Goal: Transaction & Acquisition: Book appointment/travel/reservation

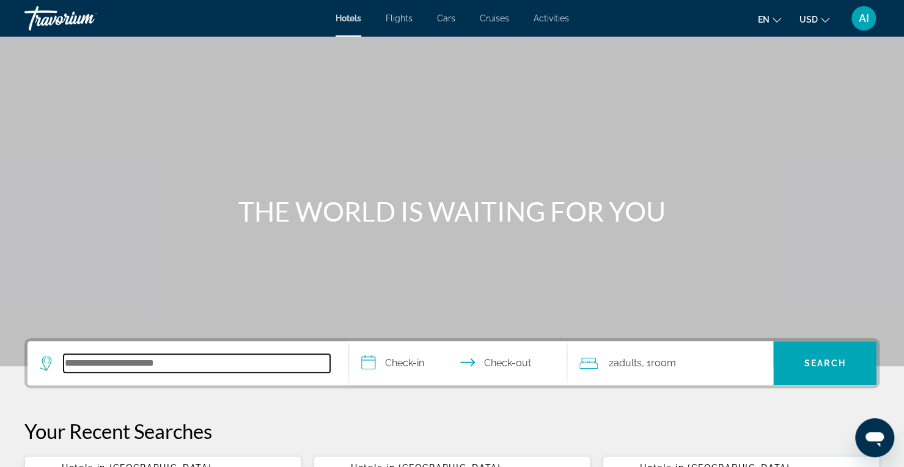
click at [151, 366] on input "Search hotel destination" at bounding box center [197, 363] width 266 height 18
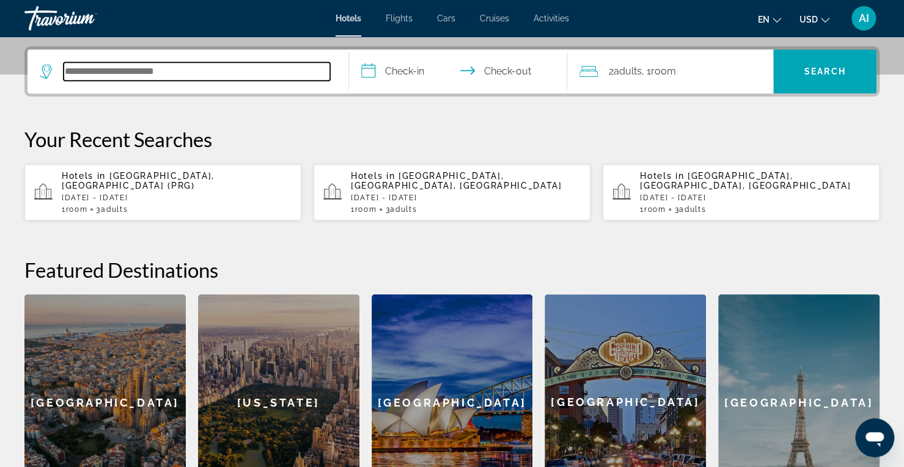
scroll to position [298, 0]
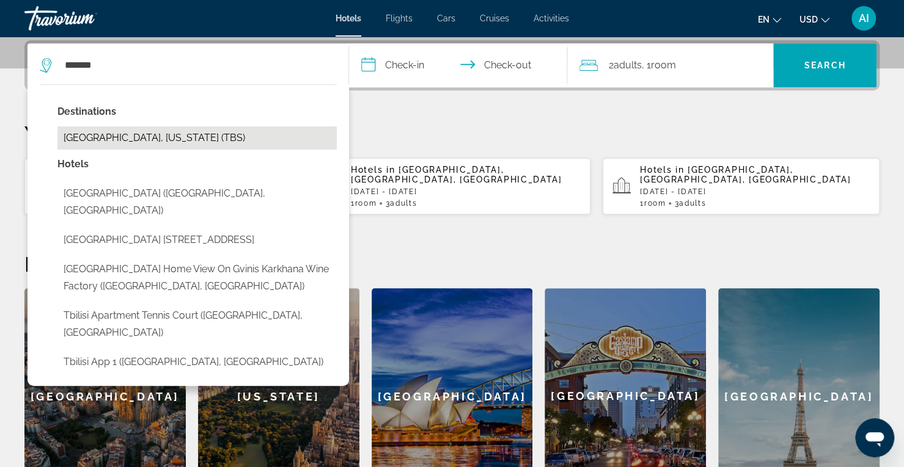
click at [176, 131] on button "[GEOGRAPHIC_DATA], [US_STATE] (TBS)" at bounding box center [196, 137] width 279 height 23
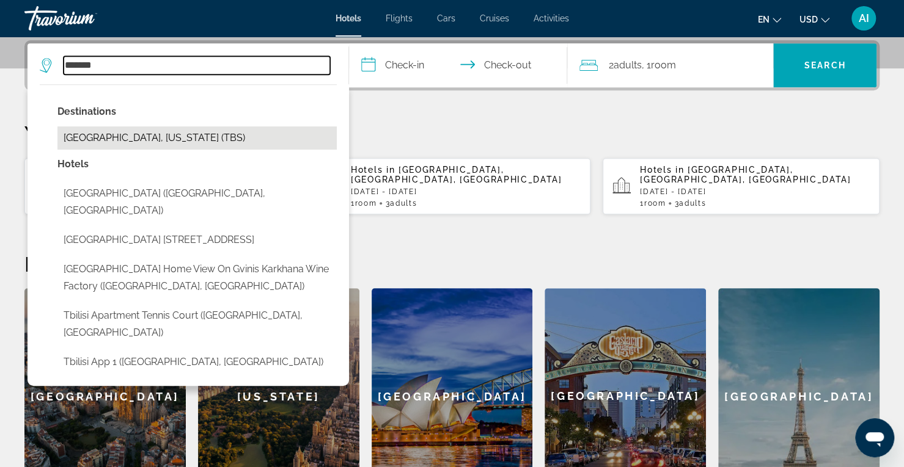
type input "**********"
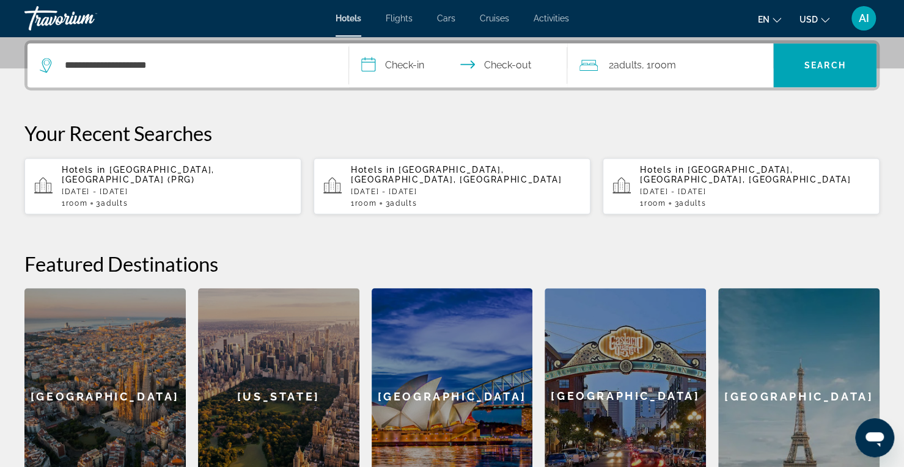
click at [398, 66] on input "**********" at bounding box center [460, 67] width 223 height 48
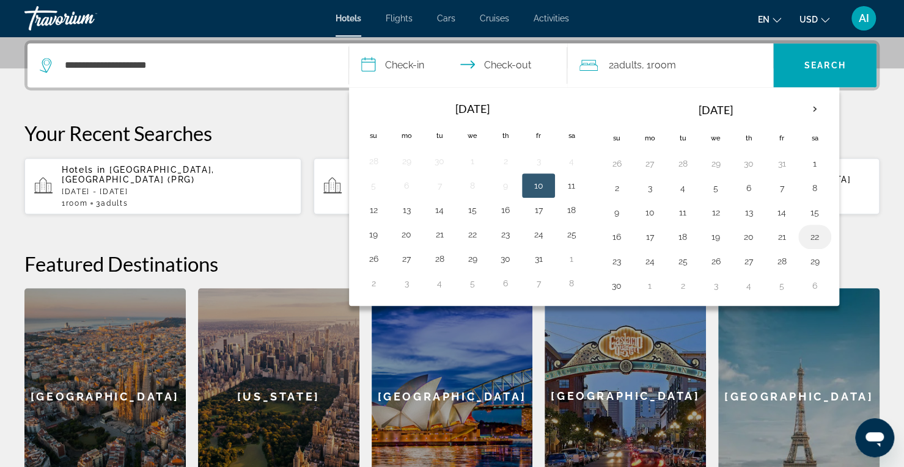
click at [814, 236] on button "22" at bounding box center [815, 237] width 20 height 17
click at [612, 256] on button "23" at bounding box center [617, 261] width 20 height 17
type input "**********"
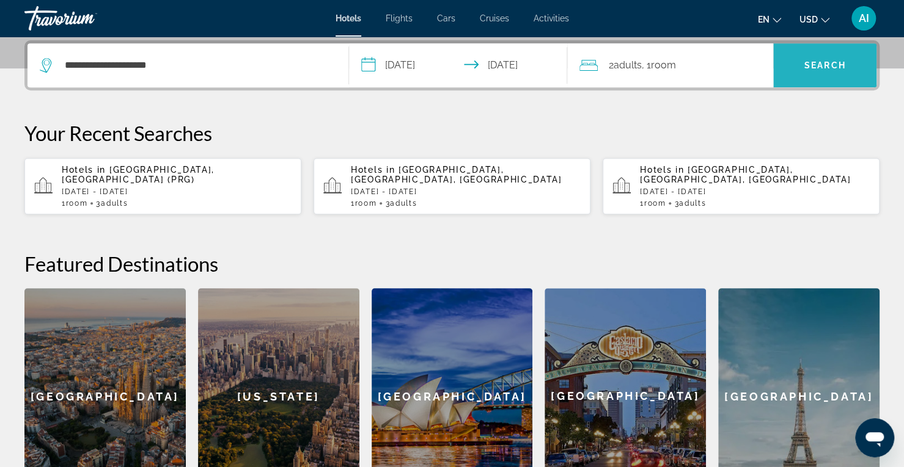
click at [810, 67] on span "Search" at bounding box center [825, 65] width 42 height 10
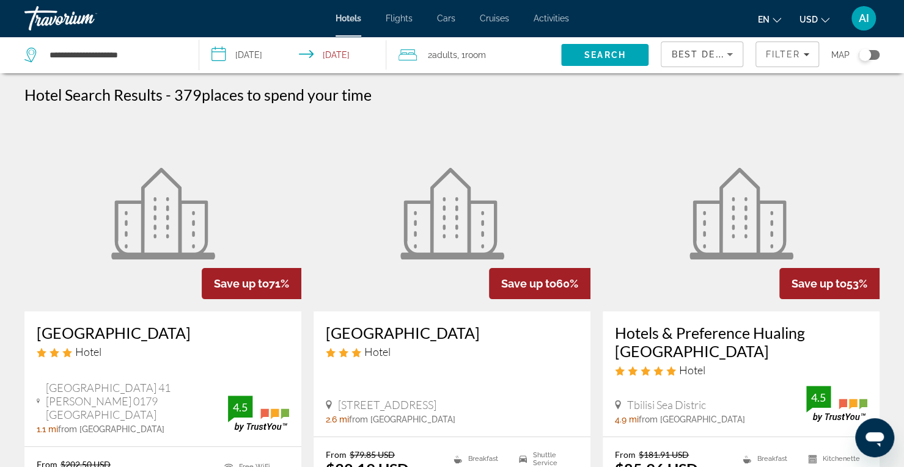
click at [699, 53] on span "Best Deals" at bounding box center [703, 54] width 64 height 10
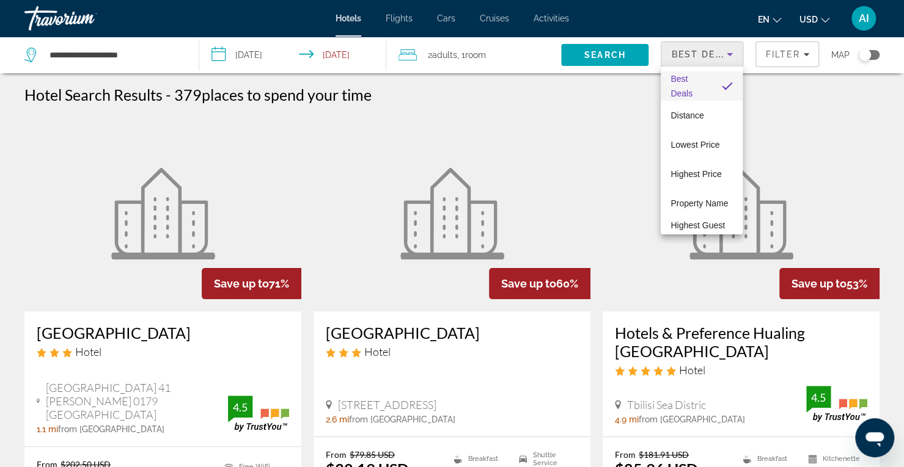
click at [814, 123] on div at bounding box center [452, 233] width 904 height 467
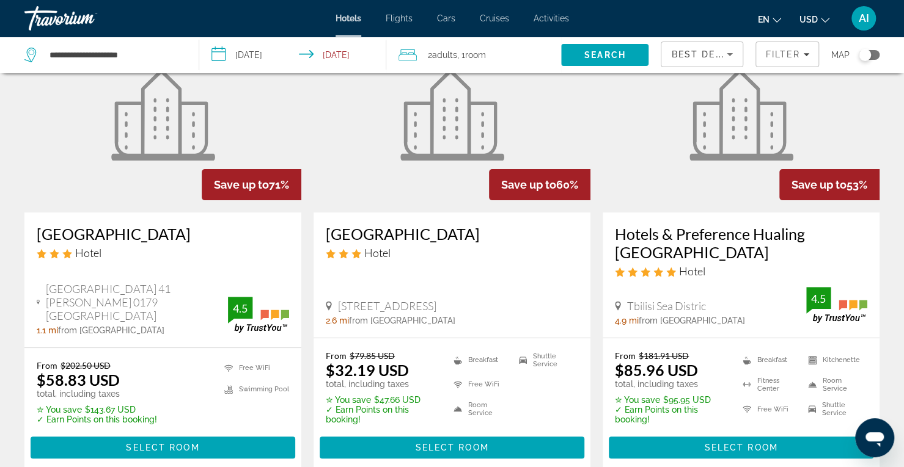
scroll to position [100, 0]
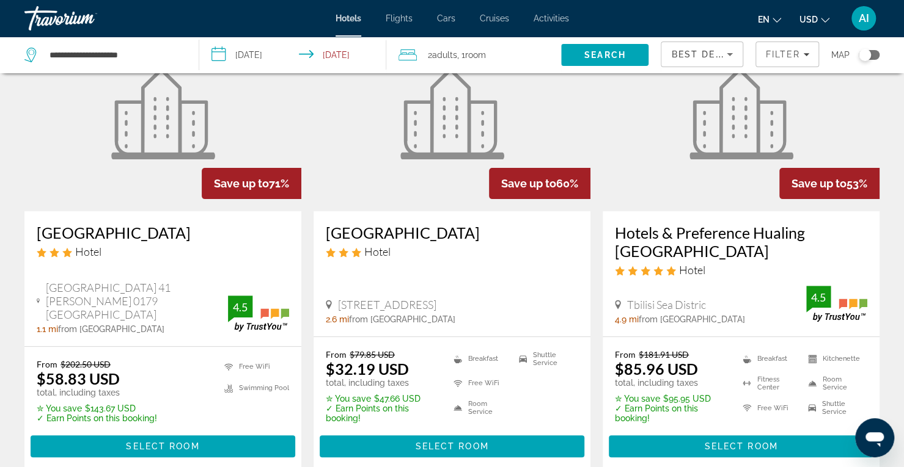
click at [684, 229] on h3 "Hotels & Preference Hualing [GEOGRAPHIC_DATA]" at bounding box center [741, 242] width 252 height 37
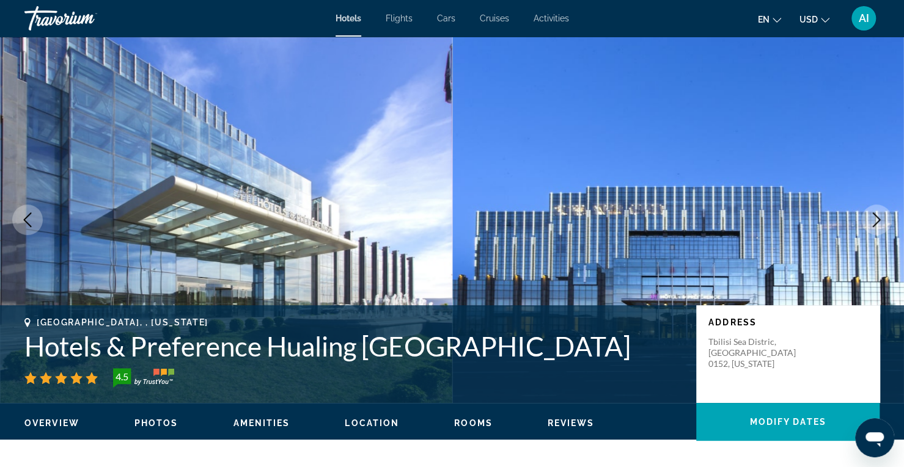
click at [881, 214] on icon "Next image" at bounding box center [876, 220] width 15 height 15
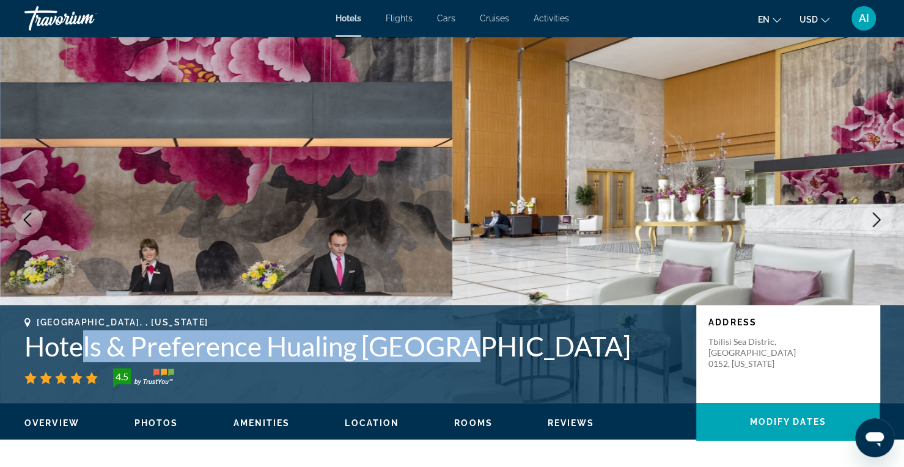
drag, startPoint x: 428, startPoint y: 351, endPoint x: 81, endPoint y: 350, distance: 347.0
click at [81, 350] on h1 "Hotels & Preference Hualing [GEOGRAPHIC_DATA]" at bounding box center [353, 347] width 659 height 32
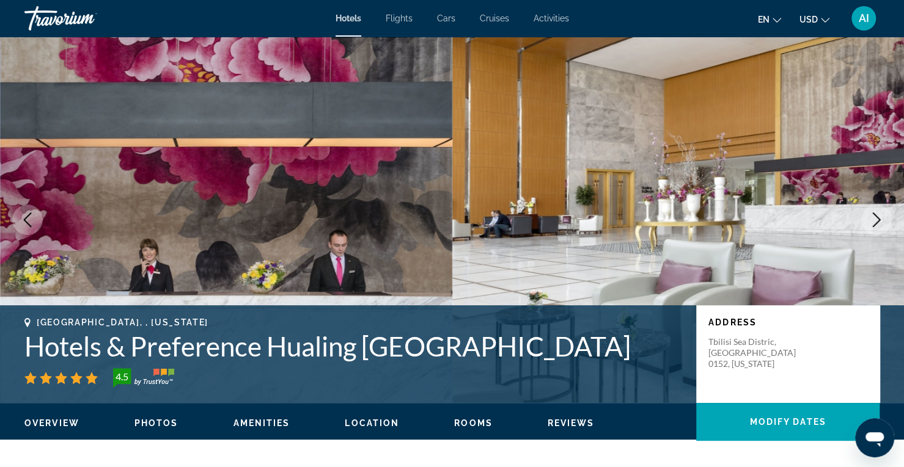
click at [22, 348] on div "[GEOGRAPHIC_DATA], , [US_STATE] Hotels & Preference Hualing [GEOGRAPHIC_DATA] 4…" at bounding box center [452, 354] width 904 height 73
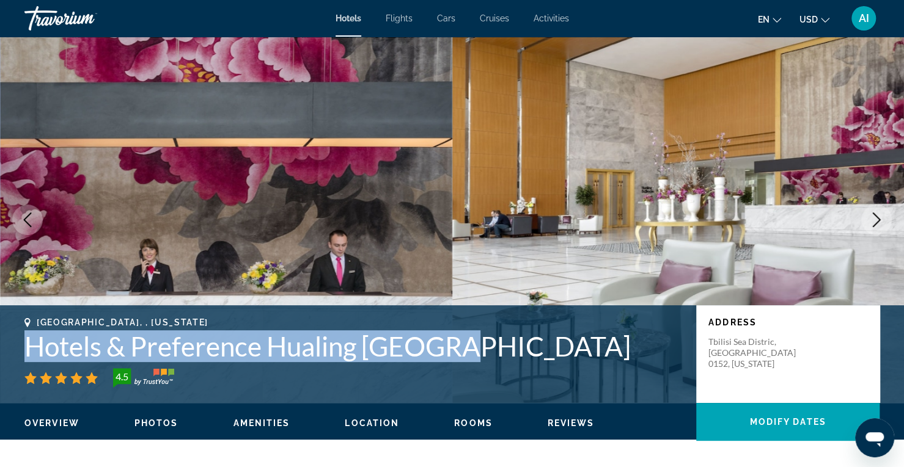
drag, startPoint x: 26, startPoint y: 347, endPoint x: 459, endPoint y: 346, distance: 433.2
click at [459, 346] on h1 "Hotels & Preference Hualing [GEOGRAPHIC_DATA]" at bounding box center [353, 347] width 659 height 32
copy h1 "Hotels & Preference Hualing [GEOGRAPHIC_DATA]"
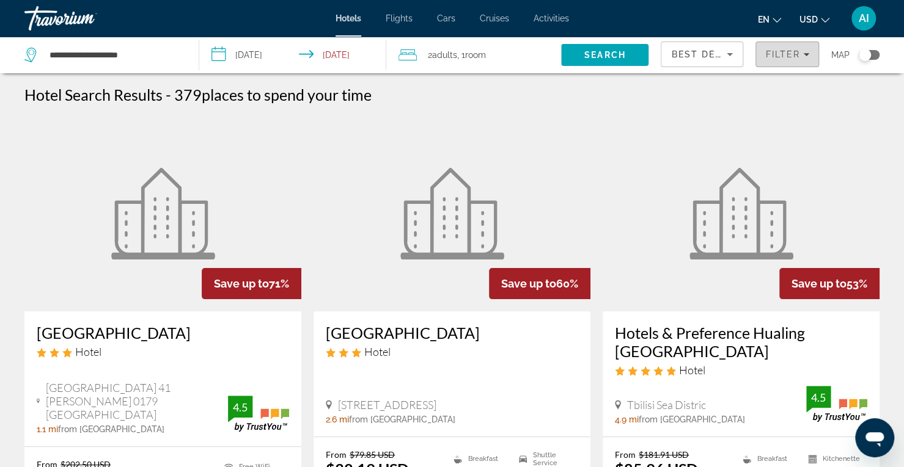
click at [782, 57] on span "Filter" at bounding box center [782, 54] width 35 height 10
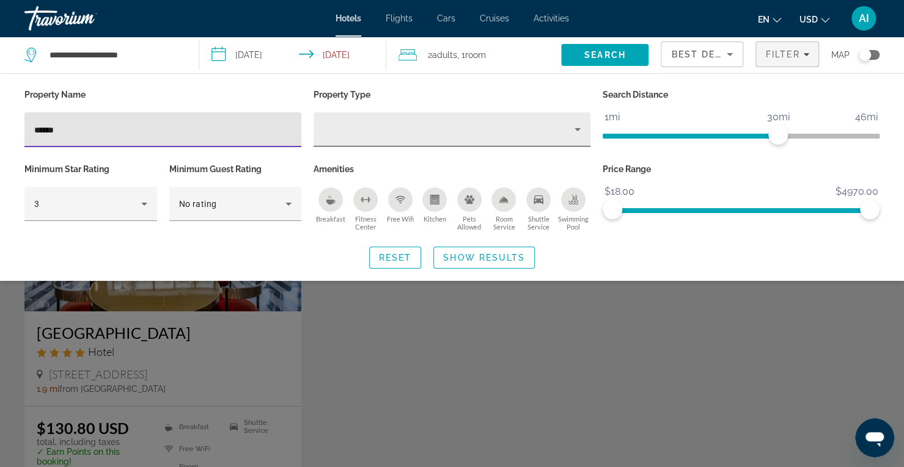
type input "******"
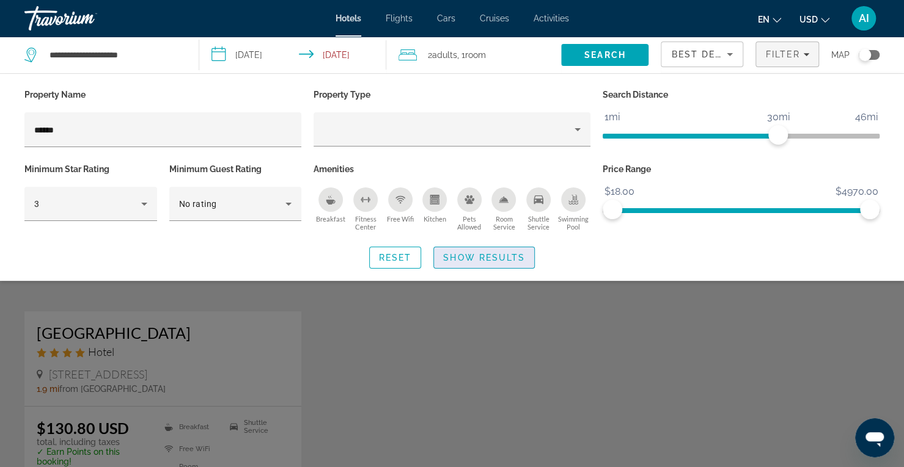
click at [476, 257] on span "Show Results" at bounding box center [484, 258] width 82 height 10
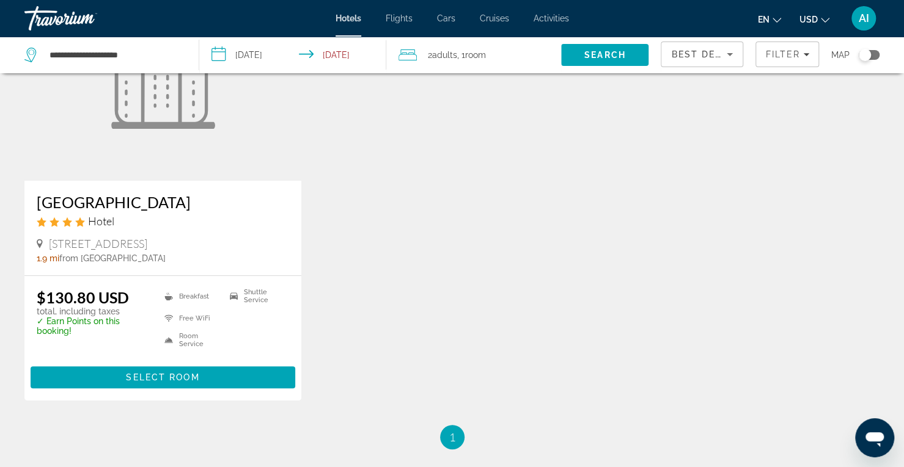
scroll to position [133, 0]
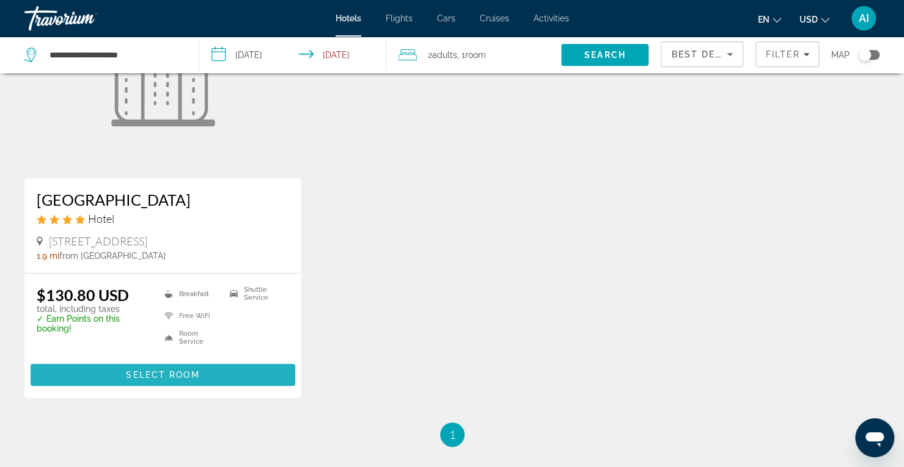
click at [187, 374] on span "Select Room" at bounding box center [162, 375] width 73 height 10
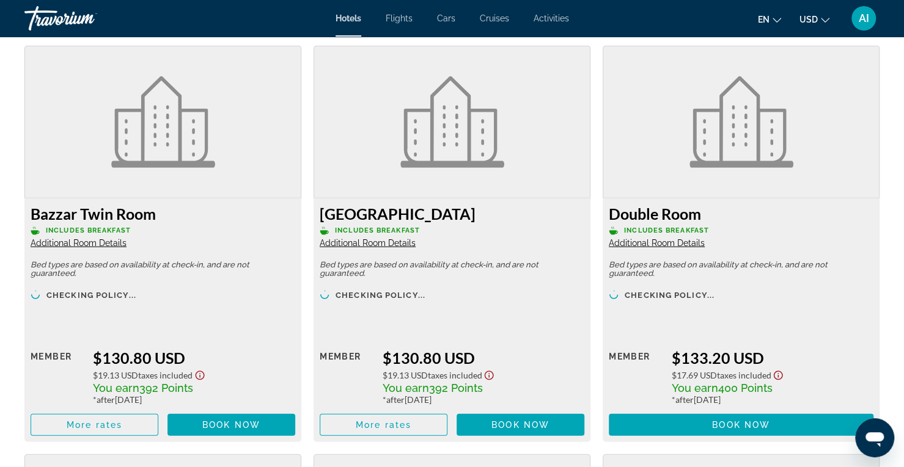
scroll to position [1790, 0]
